Goal: Task Accomplishment & Management: Use online tool/utility

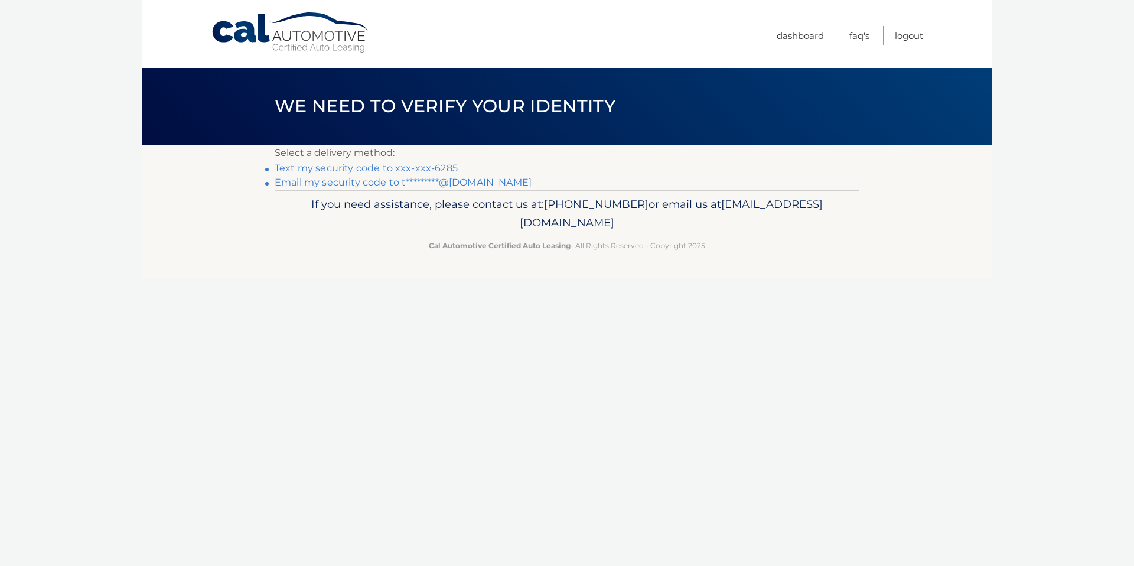
click at [378, 169] on link "Text my security code to xxx-xxx-6285" at bounding box center [366, 167] width 183 height 11
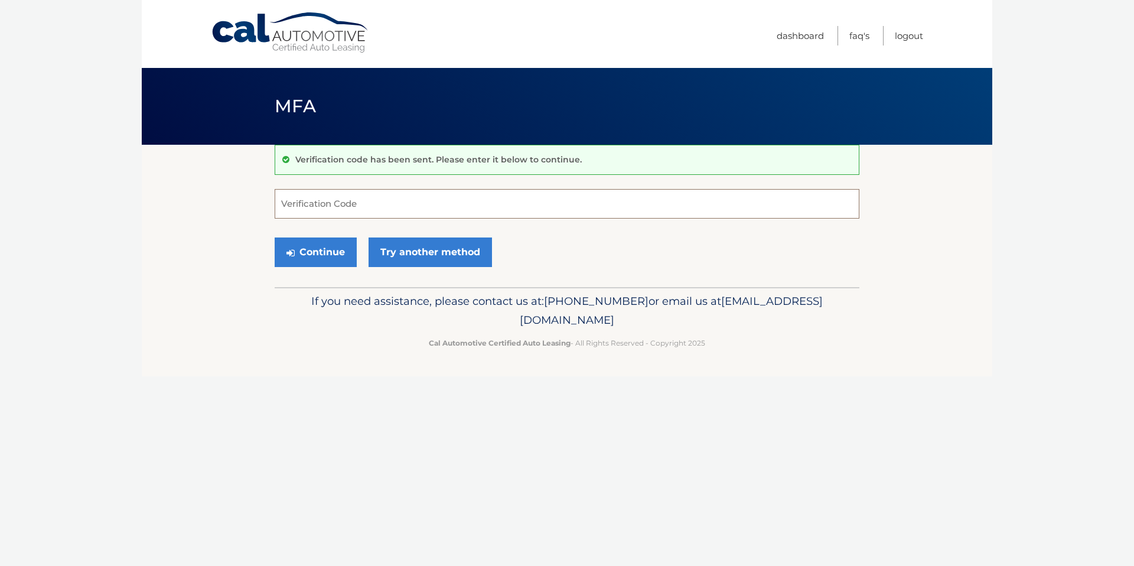
click at [390, 207] on input "Verification Code" at bounding box center [567, 204] width 585 height 30
type input "622680"
click at [331, 256] on button "Continue" at bounding box center [316, 252] width 82 height 30
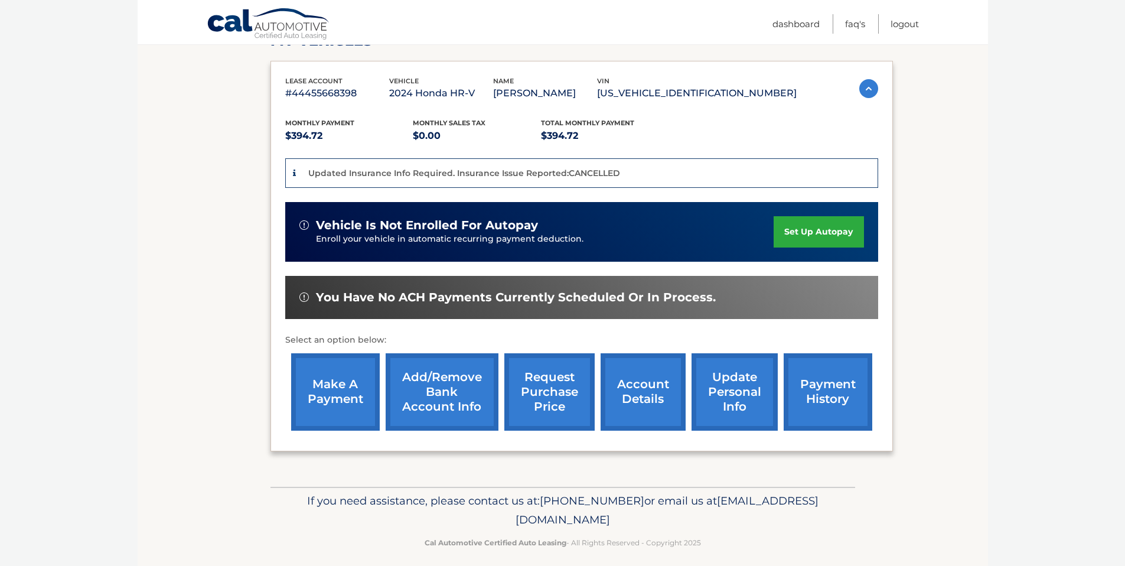
scroll to position [194, 0]
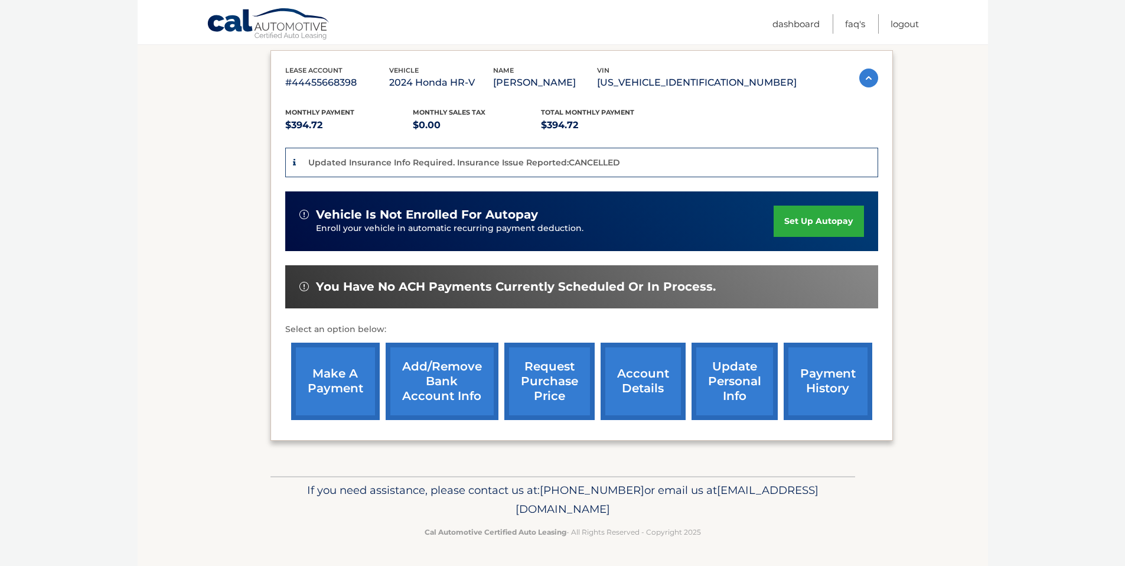
click at [324, 363] on link "make a payment" at bounding box center [335, 381] width 89 height 77
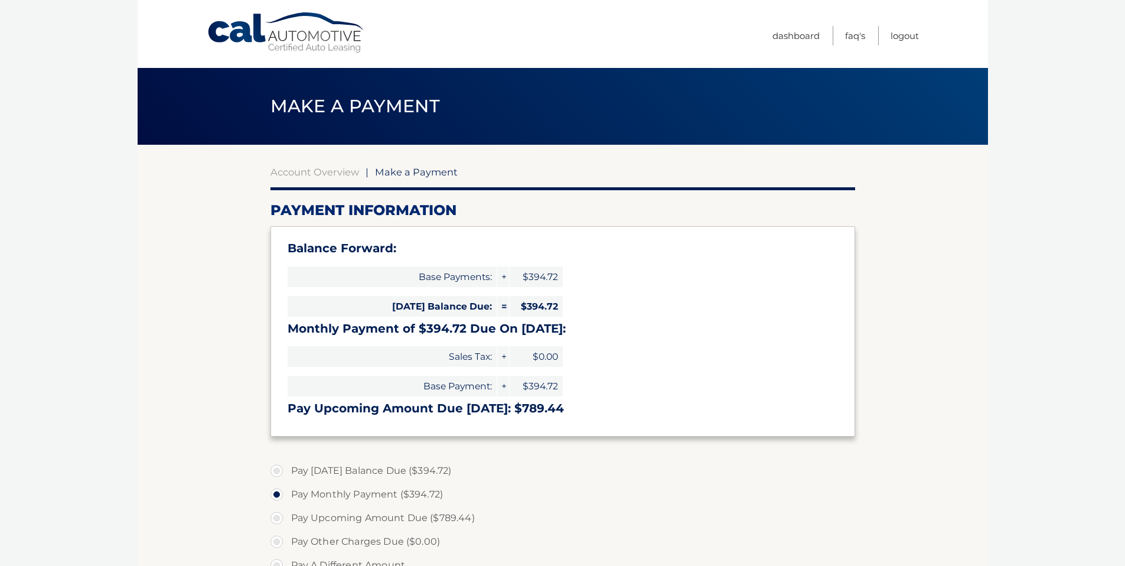
select select "ZWZiMjg2NTQtYTM5ZS00NjdkLWE4NTItYWNmNDNhNjUzMmU4"
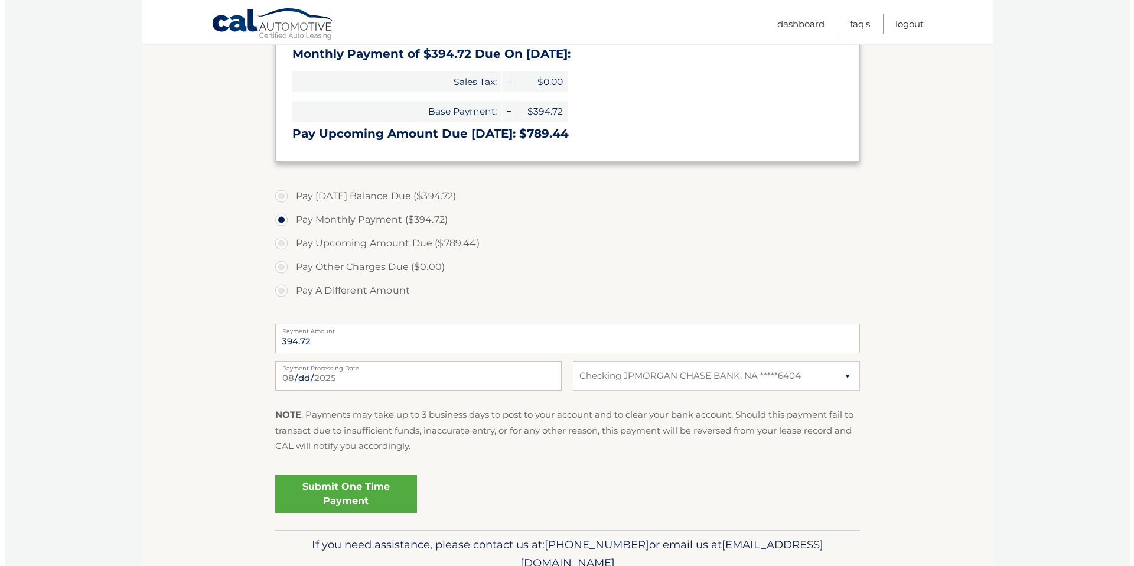
scroll to position [281, 0]
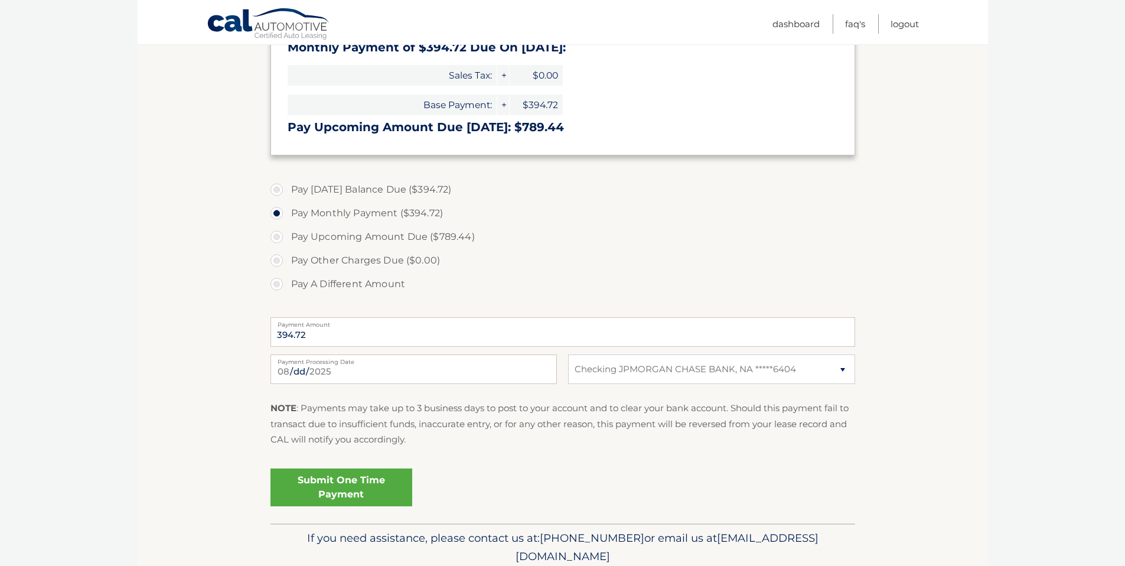
click at [350, 490] on link "Submit One Time Payment" at bounding box center [342, 487] width 142 height 38
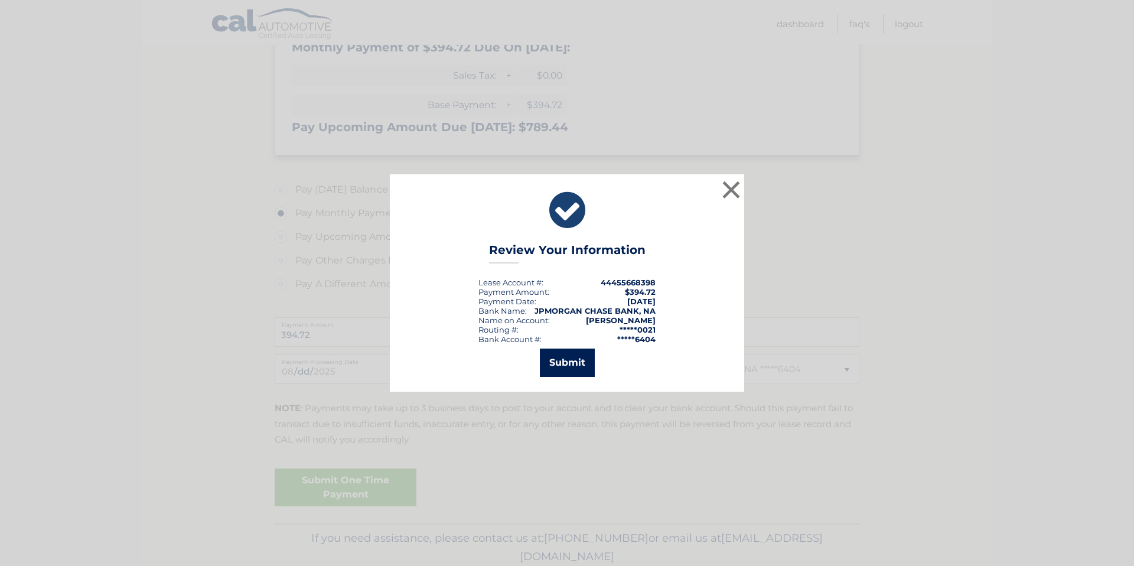
click at [570, 364] on button "Submit" at bounding box center [567, 363] width 55 height 28
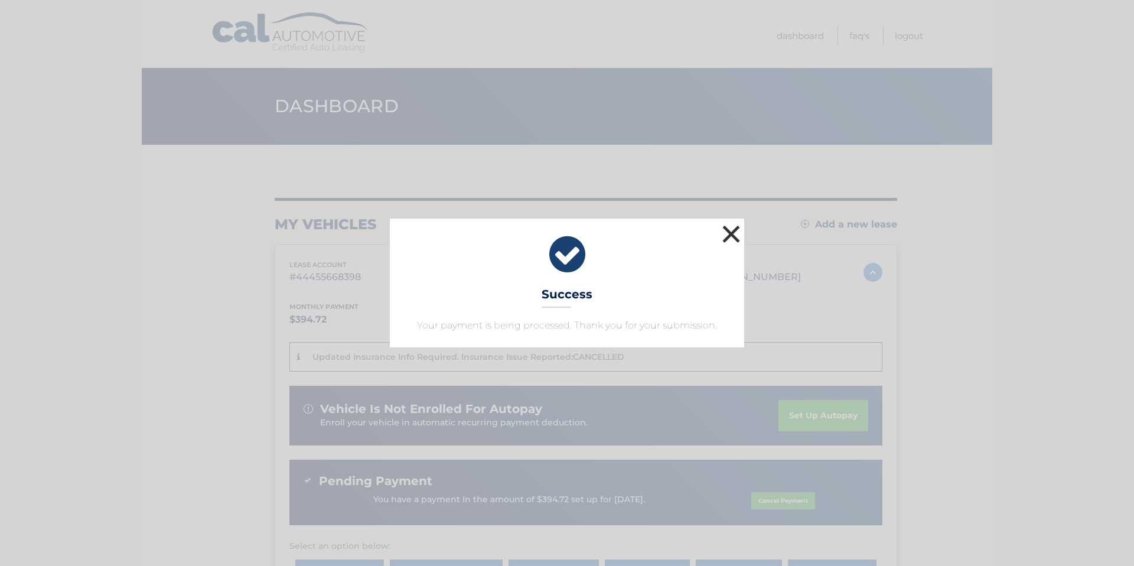
click at [738, 232] on button "×" at bounding box center [732, 234] width 24 height 24
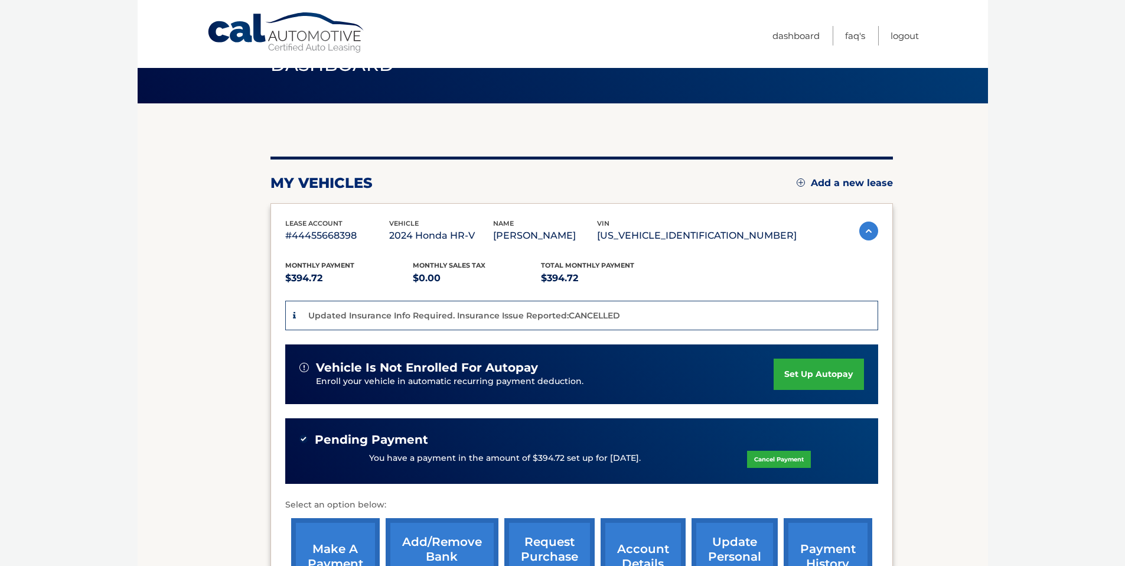
scroll to position [44, 0]
